Goal: Communication & Community: Ask a question

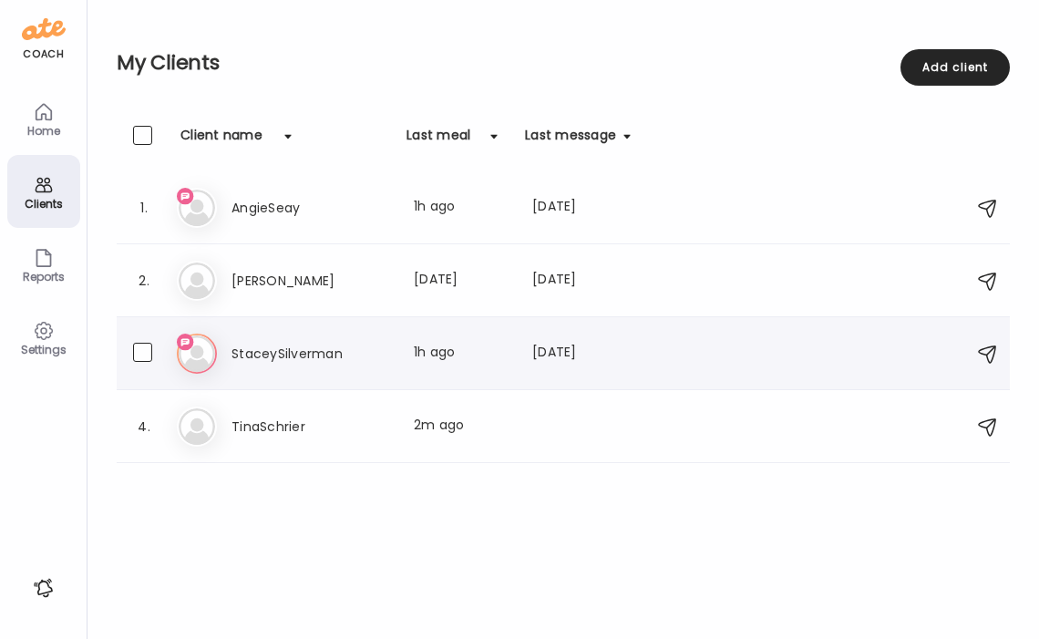
click at [267, 363] on h3 "StaceySilverman" at bounding box center [312, 354] width 160 height 22
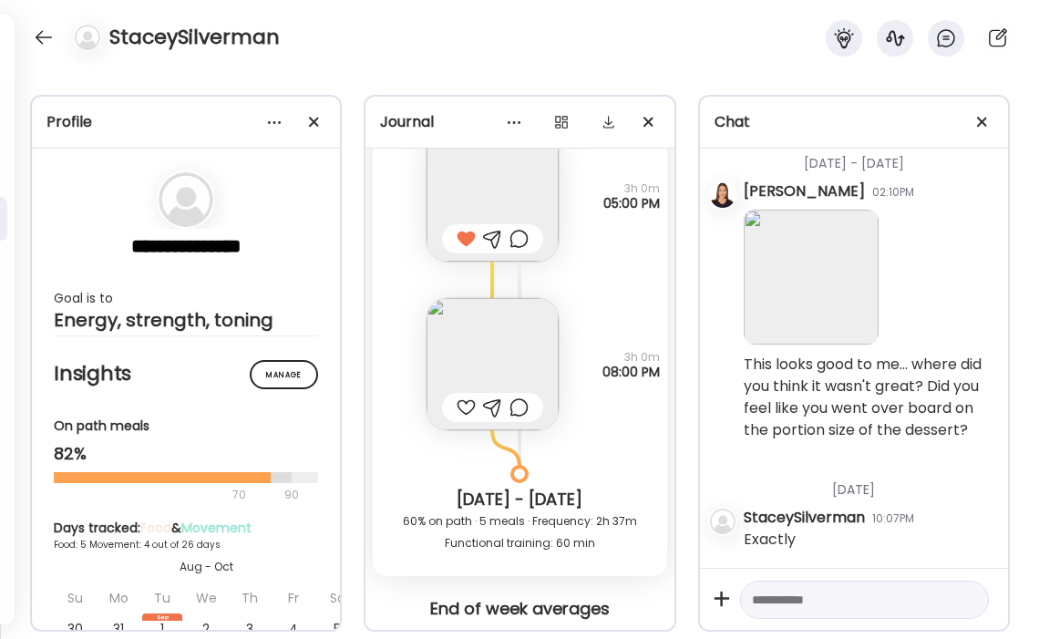
scroll to position [7601, 0]
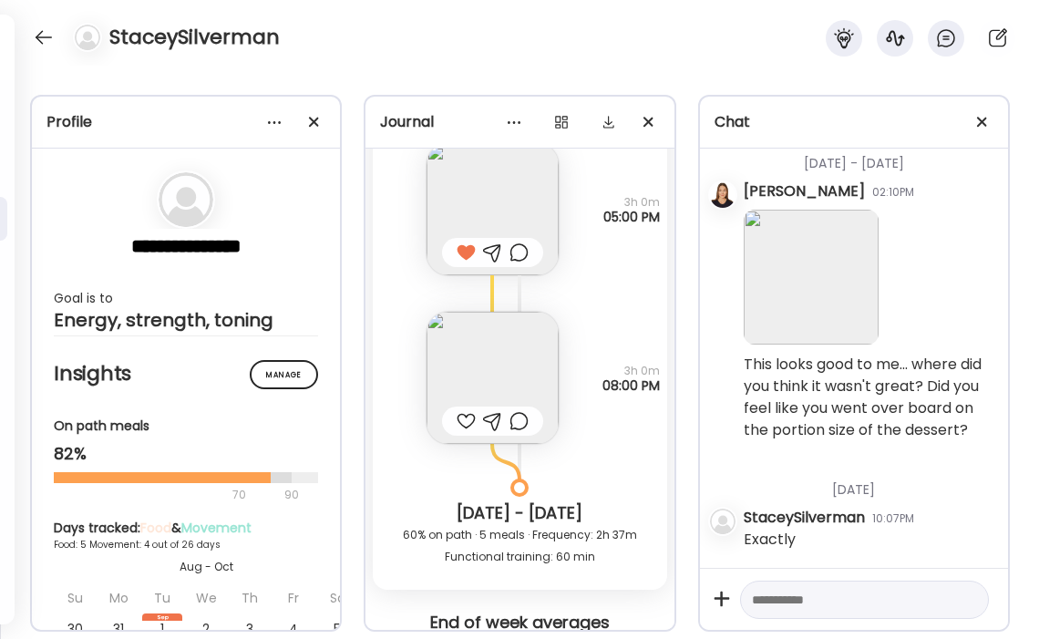
click at [501, 353] on img at bounding box center [493, 378] width 132 height 132
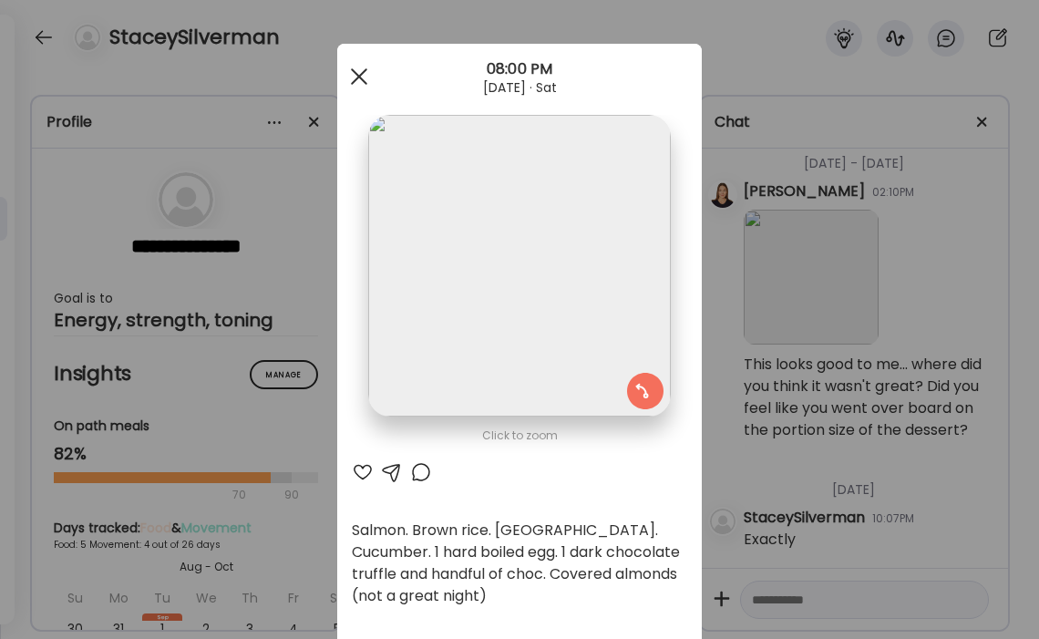
click at [362, 87] on div at bounding box center [359, 76] width 36 height 36
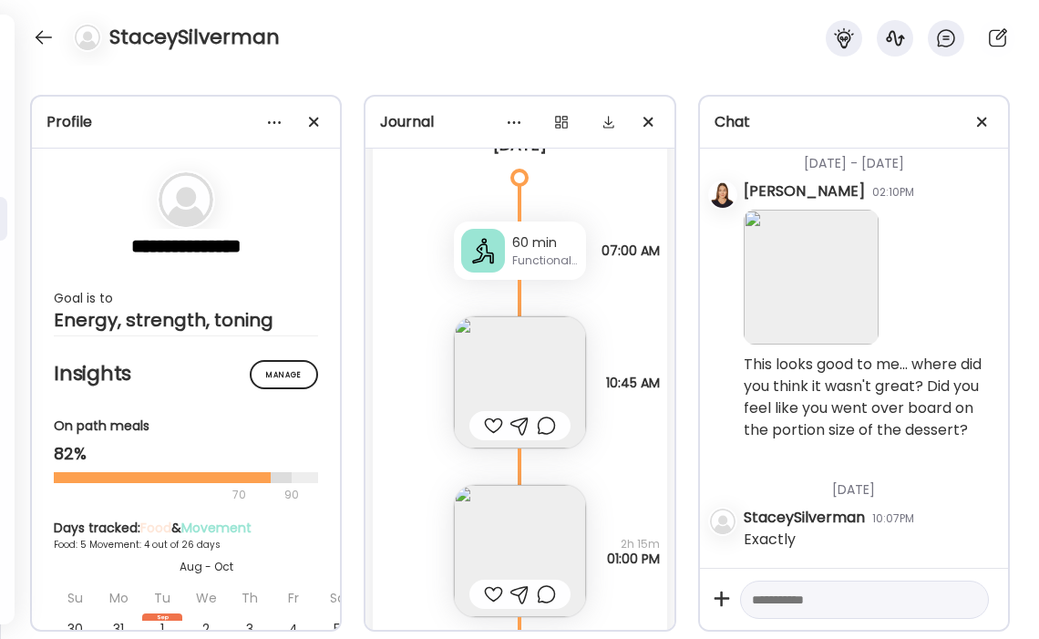
scroll to position [8251, 0]
click at [538, 378] on img at bounding box center [520, 381] width 132 height 132
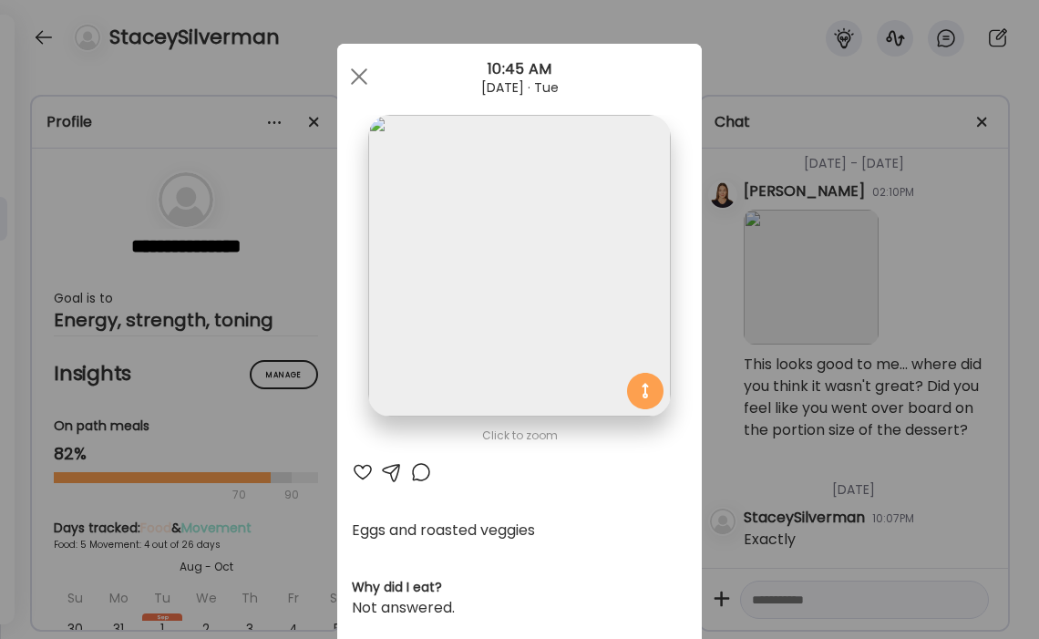
click at [355, 470] on div at bounding box center [363, 472] width 22 height 22
click at [355, 75] on div at bounding box center [359, 76] width 36 height 36
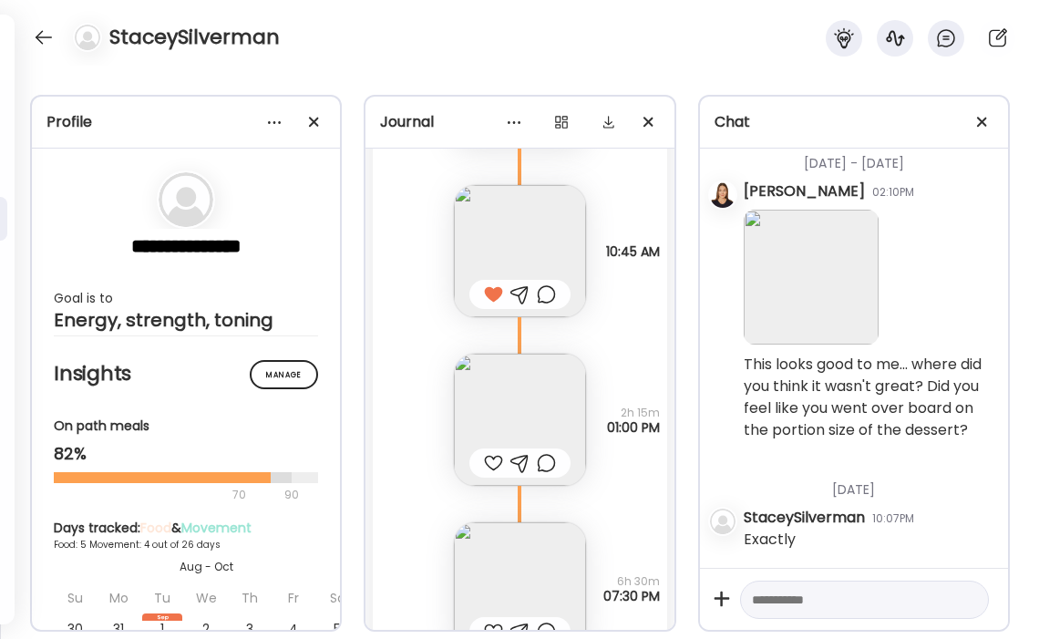
scroll to position [8384, 0]
click at [535, 397] on img at bounding box center [520, 418] width 132 height 132
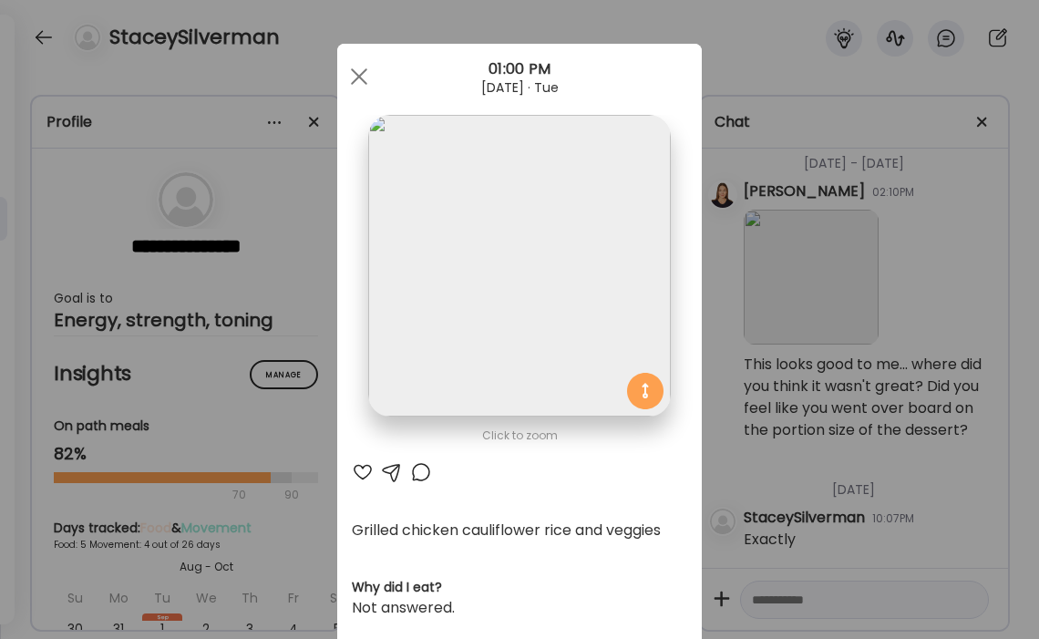
click at [364, 469] on div at bounding box center [363, 472] width 22 height 22
click at [357, 80] on div at bounding box center [359, 76] width 36 height 36
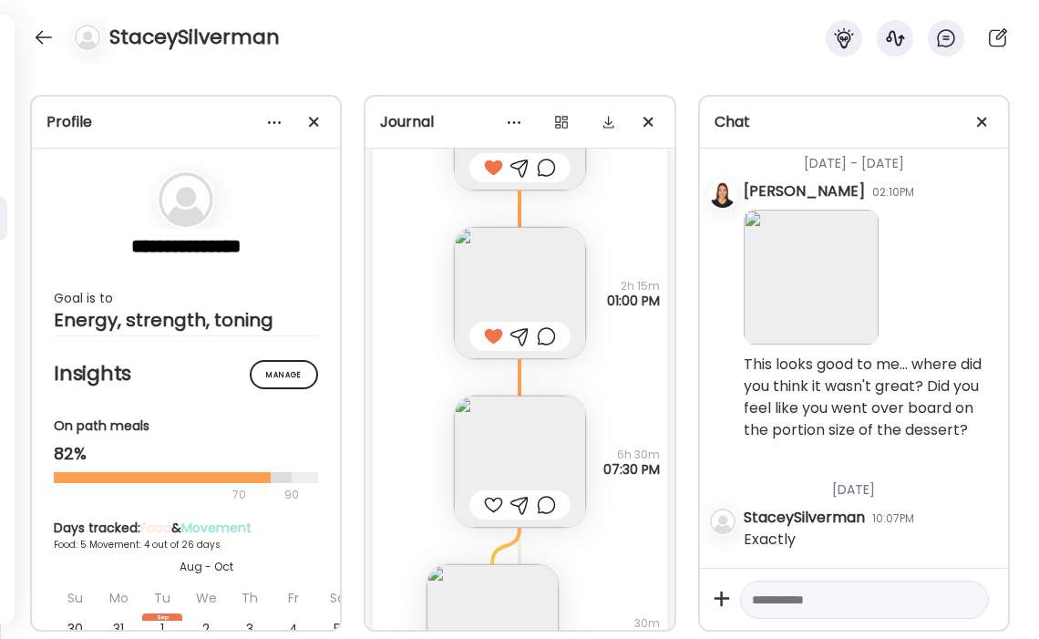
scroll to position [8519, 0]
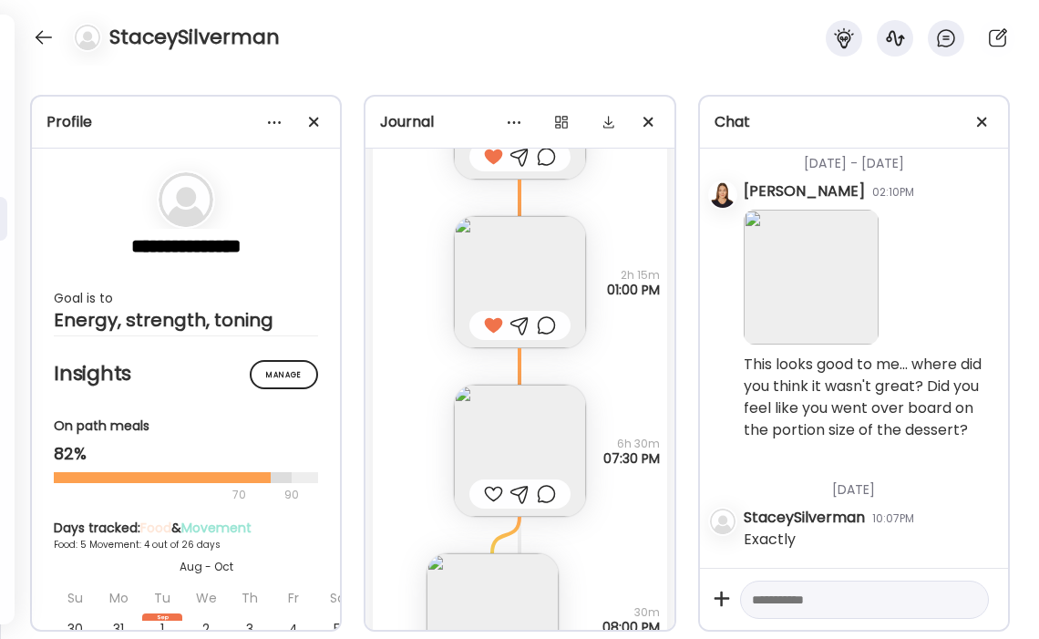
click at [547, 443] on img at bounding box center [520, 451] width 132 height 132
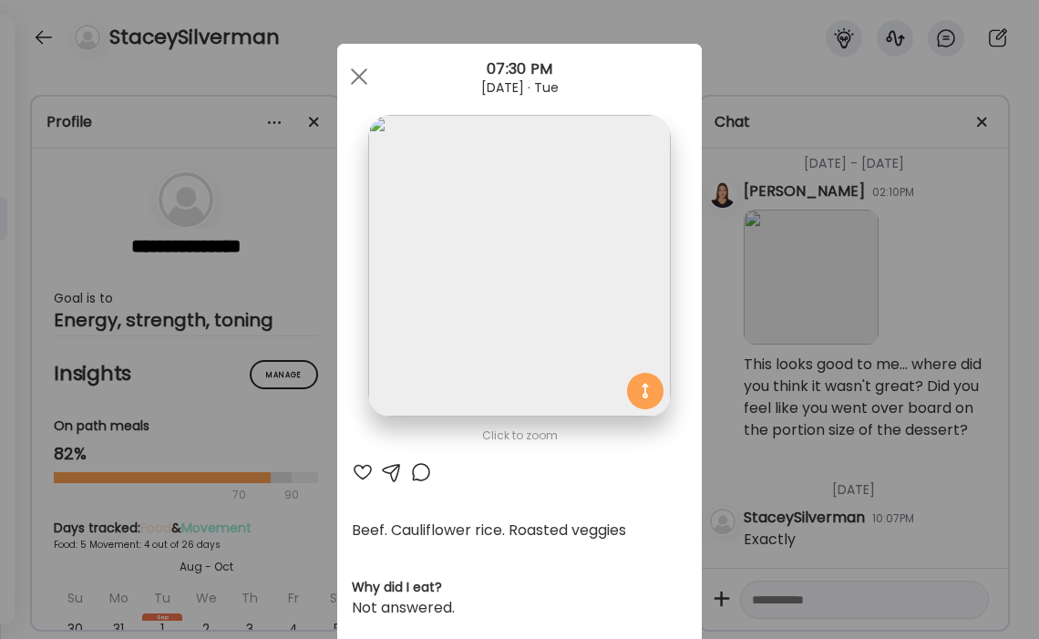
click at [361, 474] on div at bounding box center [363, 472] width 22 height 22
click at [356, 77] on span at bounding box center [359, 76] width 16 height 16
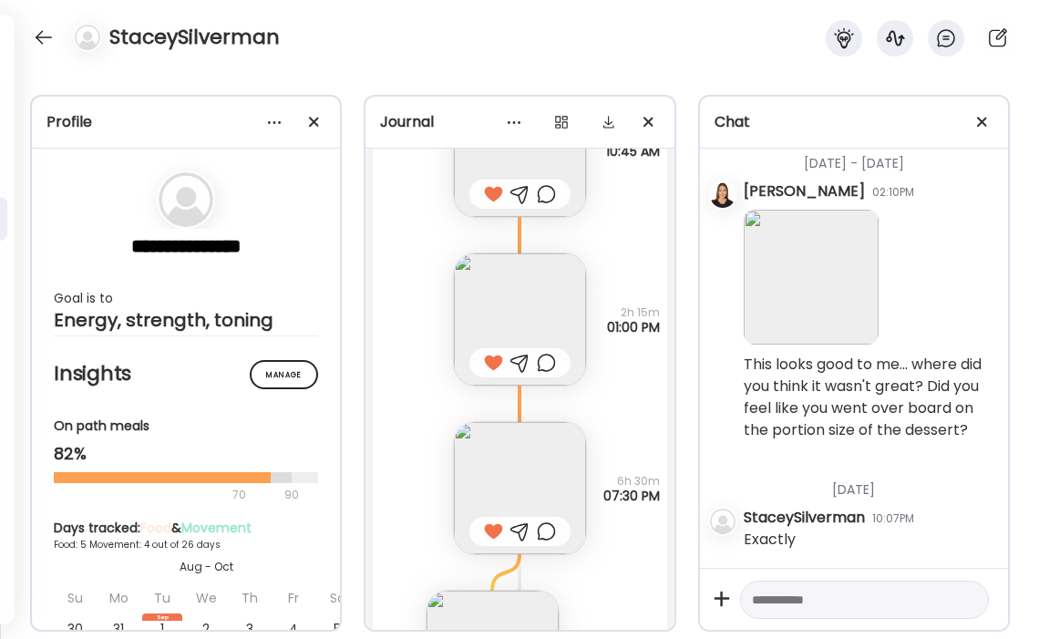
scroll to position [8483, 0]
click at [563, 305] on img at bounding box center [520, 319] width 132 height 132
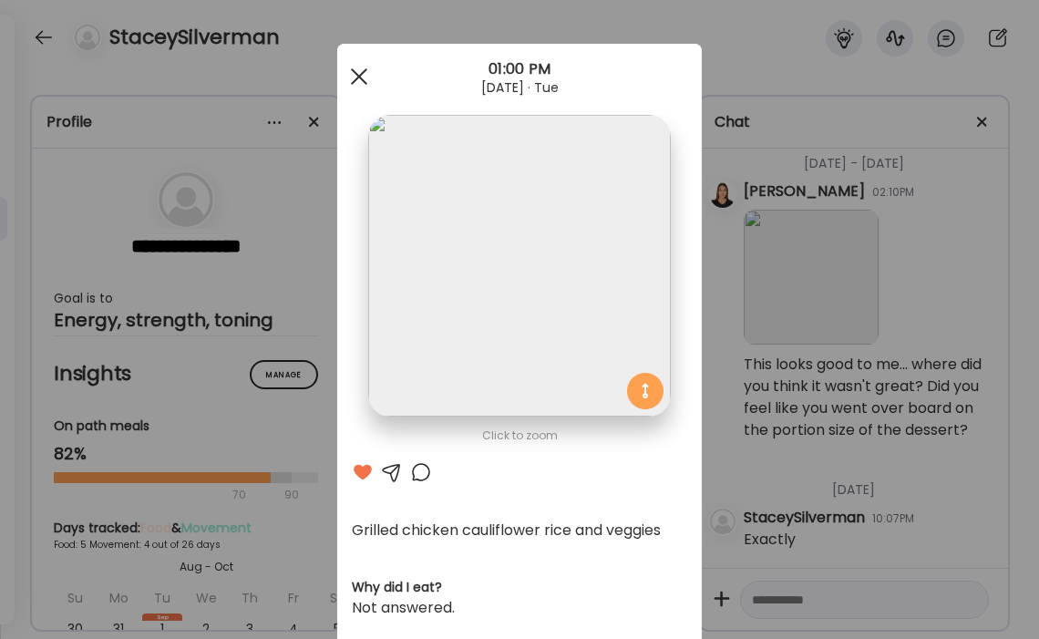
click at [347, 77] on div at bounding box center [359, 76] width 36 height 36
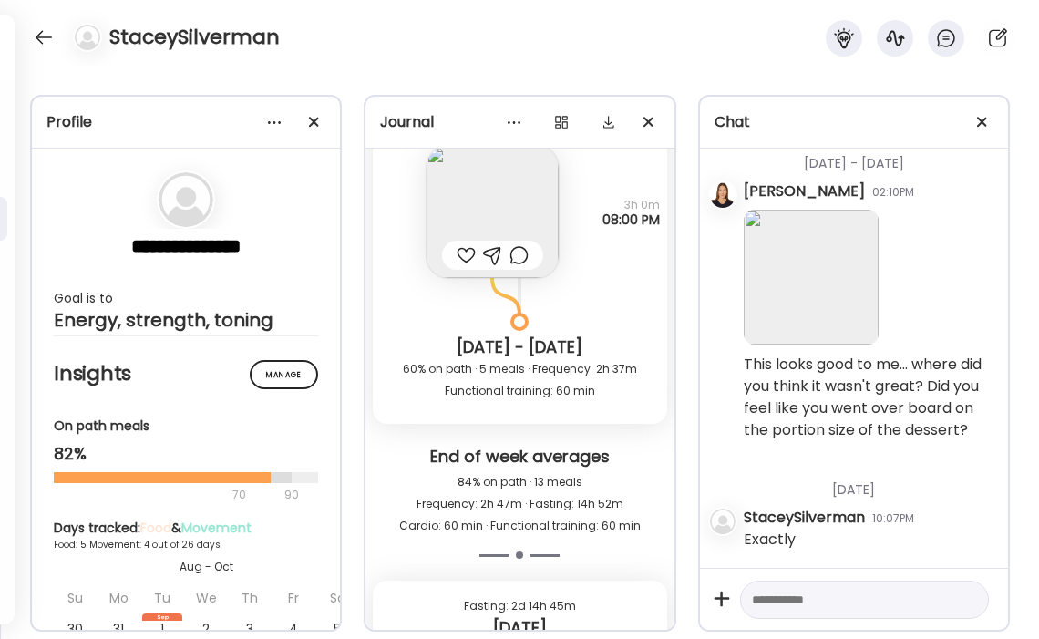
scroll to position [7764, 0]
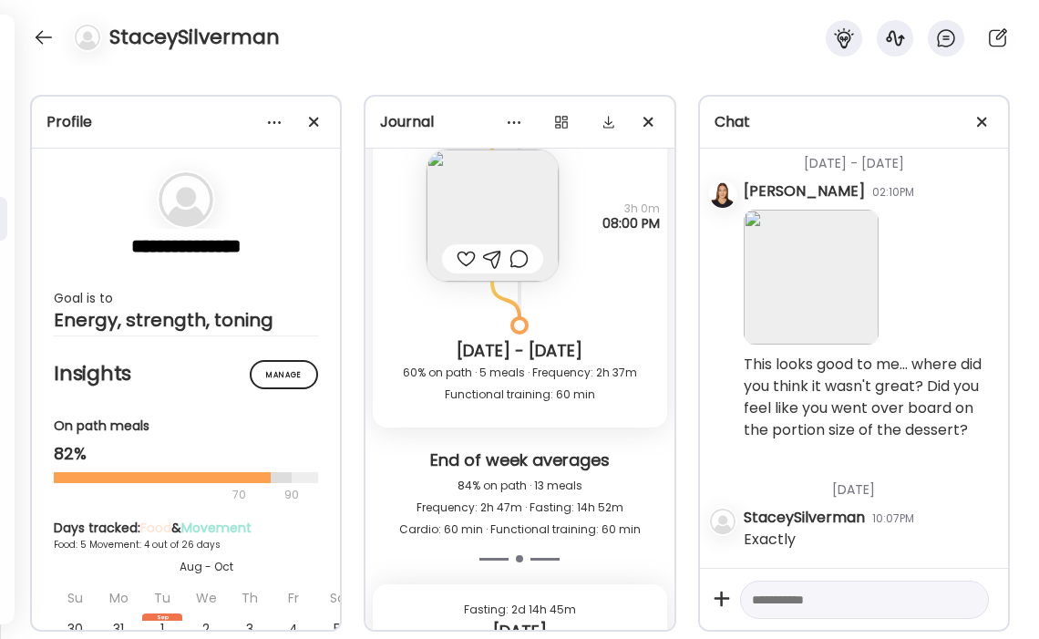
click at [498, 210] on img at bounding box center [493, 216] width 132 height 132
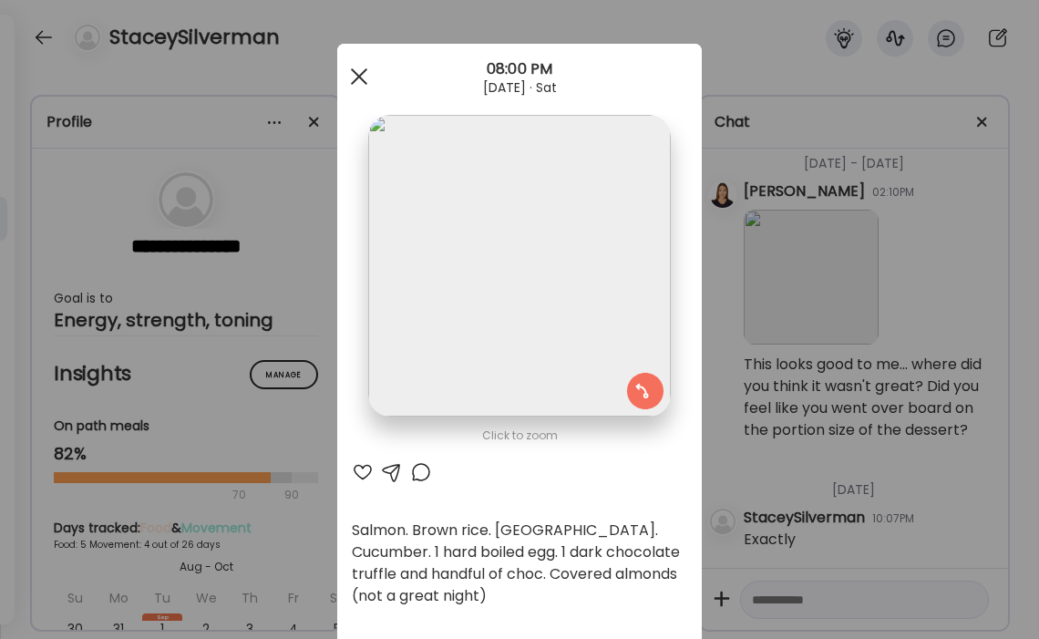
click at [361, 77] on span at bounding box center [359, 76] width 16 height 16
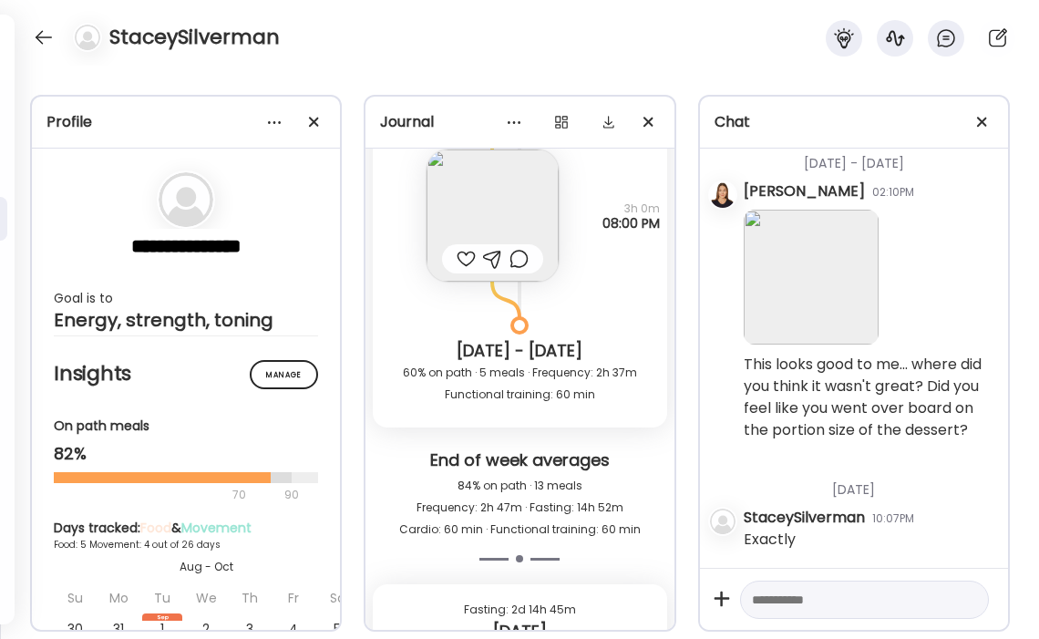
click at [866, 596] on textarea at bounding box center [848, 600] width 192 height 22
drag, startPoint x: 868, startPoint y: 604, endPoint x: 829, endPoint y: 604, distance: 39.2
click at [829, 604] on textarea "**********" at bounding box center [848, 589] width 192 height 44
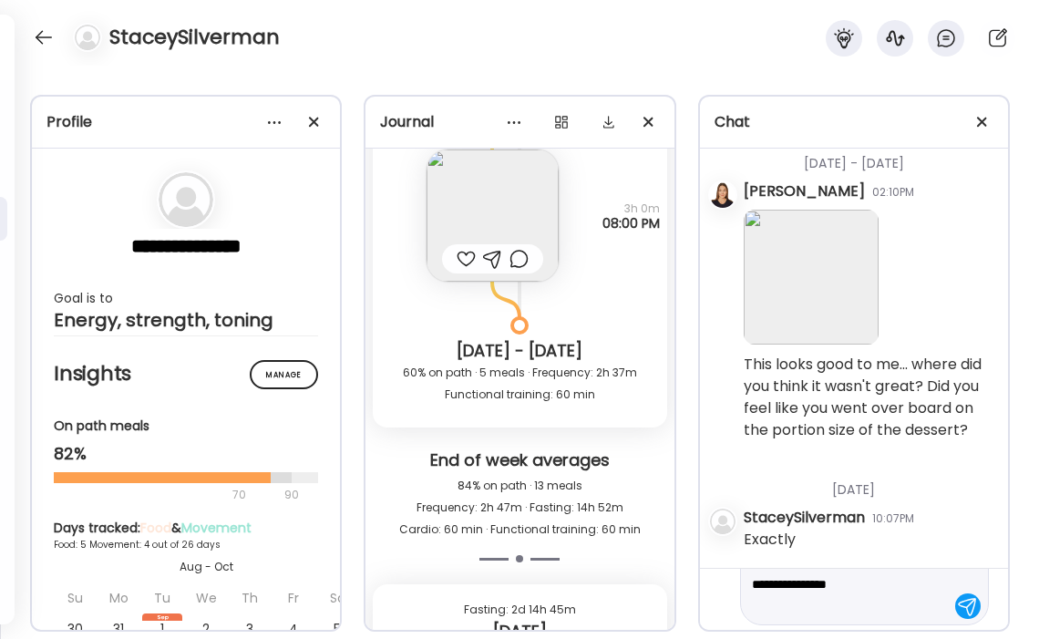
drag, startPoint x: 857, startPoint y: 606, endPoint x: 824, endPoint y: 607, distance: 32.8
click at [824, 607] on textarea "**********" at bounding box center [848, 574] width 192 height 88
type textarea "**********"
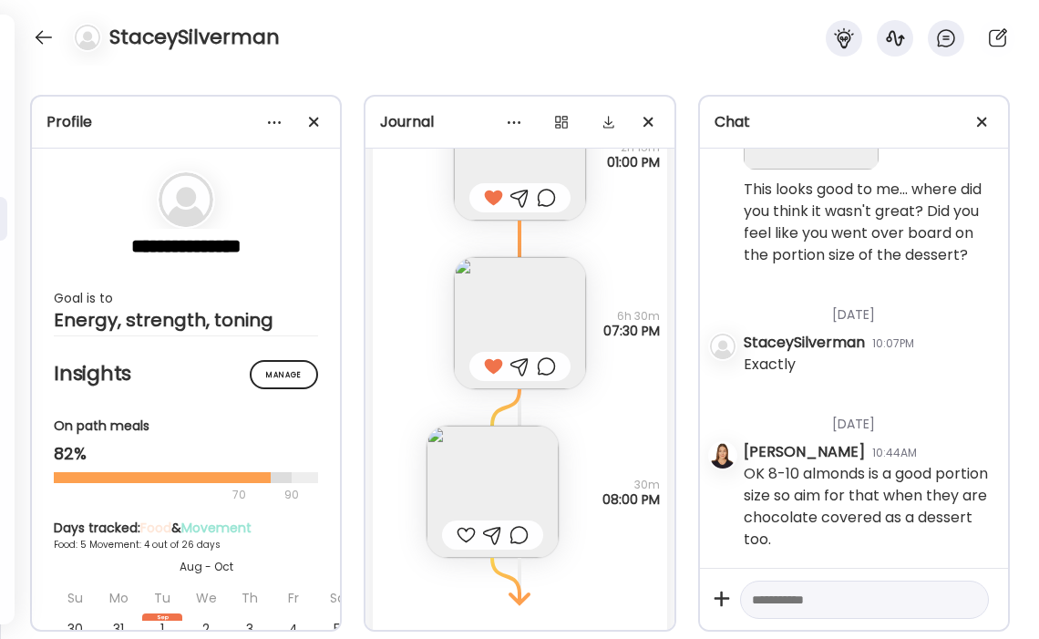
scroll to position [8728, 0]
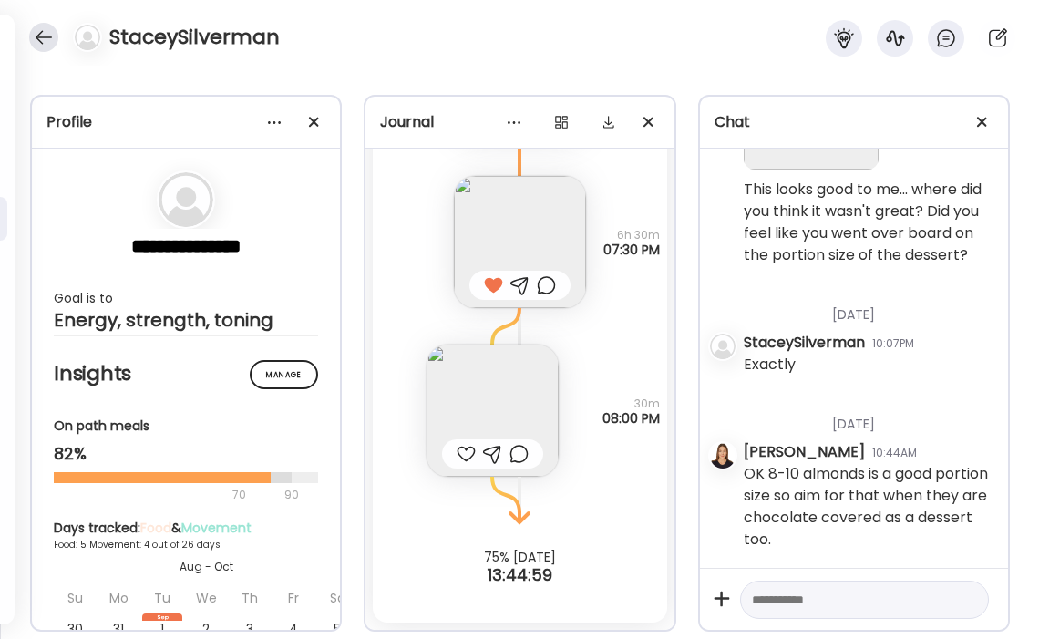
click at [44, 41] on div at bounding box center [43, 37] width 29 height 29
